Goal: Find specific page/section: Find specific page/section

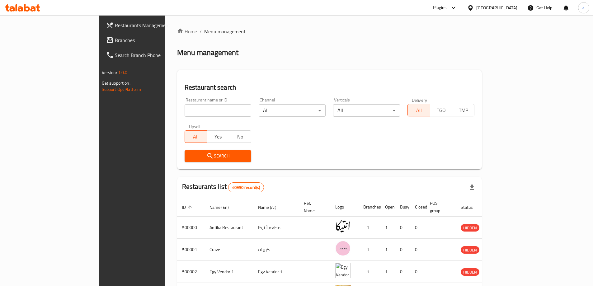
click at [508, 11] on div "[GEOGRAPHIC_DATA]" at bounding box center [496, 7] width 41 height 7
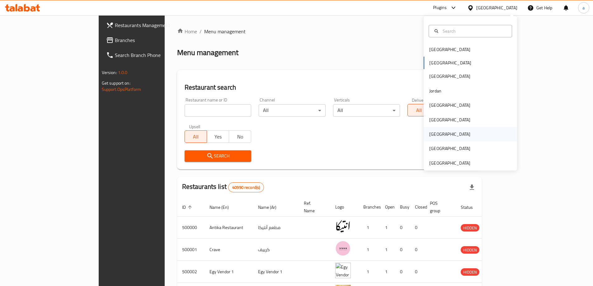
click at [444, 129] on div "[GEOGRAPHIC_DATA]" at bounding box center [470, 134] width 93 height 14
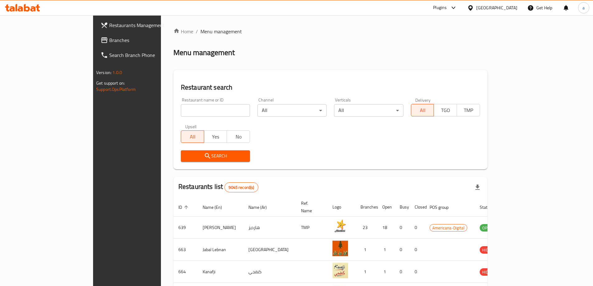
click at [109, 38] on span "Branches" at bounding box center [148, 39] width 78 height 7
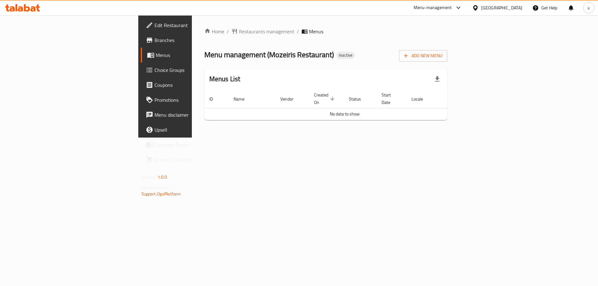
click at [154, 39] on span "Branches" at bounding box center [193, 39] width 79 height 7
